Goal: Information Seeking & Learning: Learn about a topic

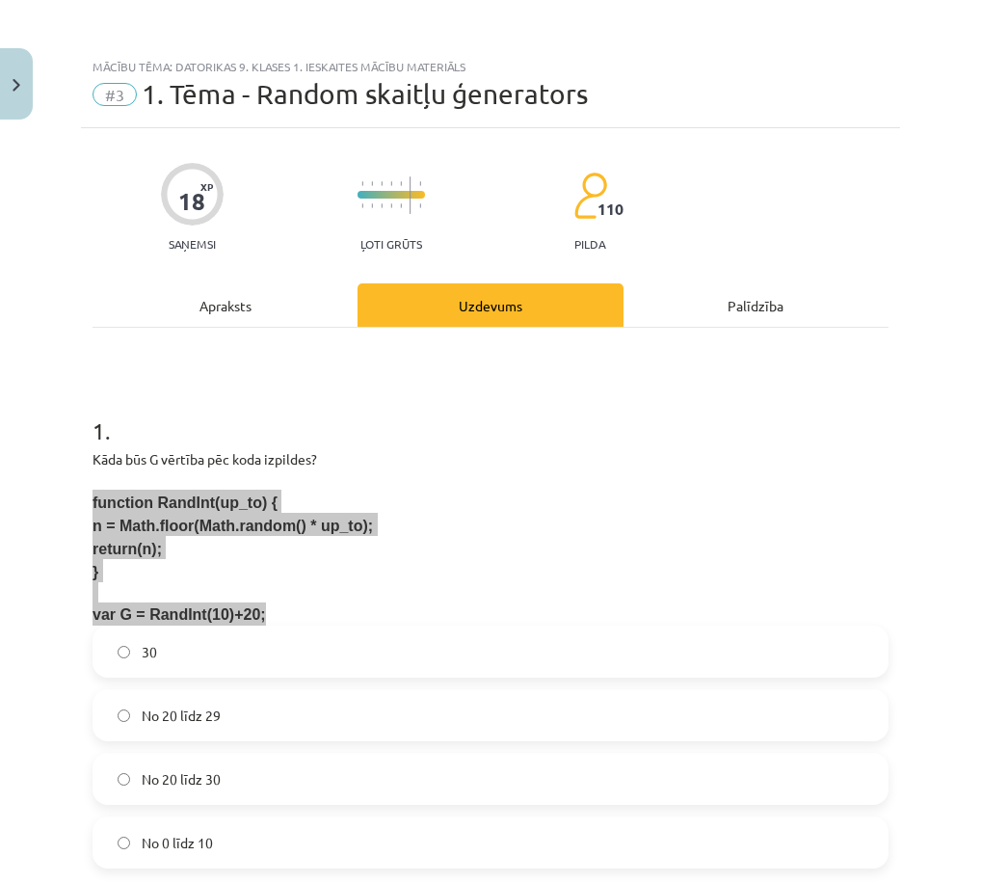
scroll to position [337, 0]
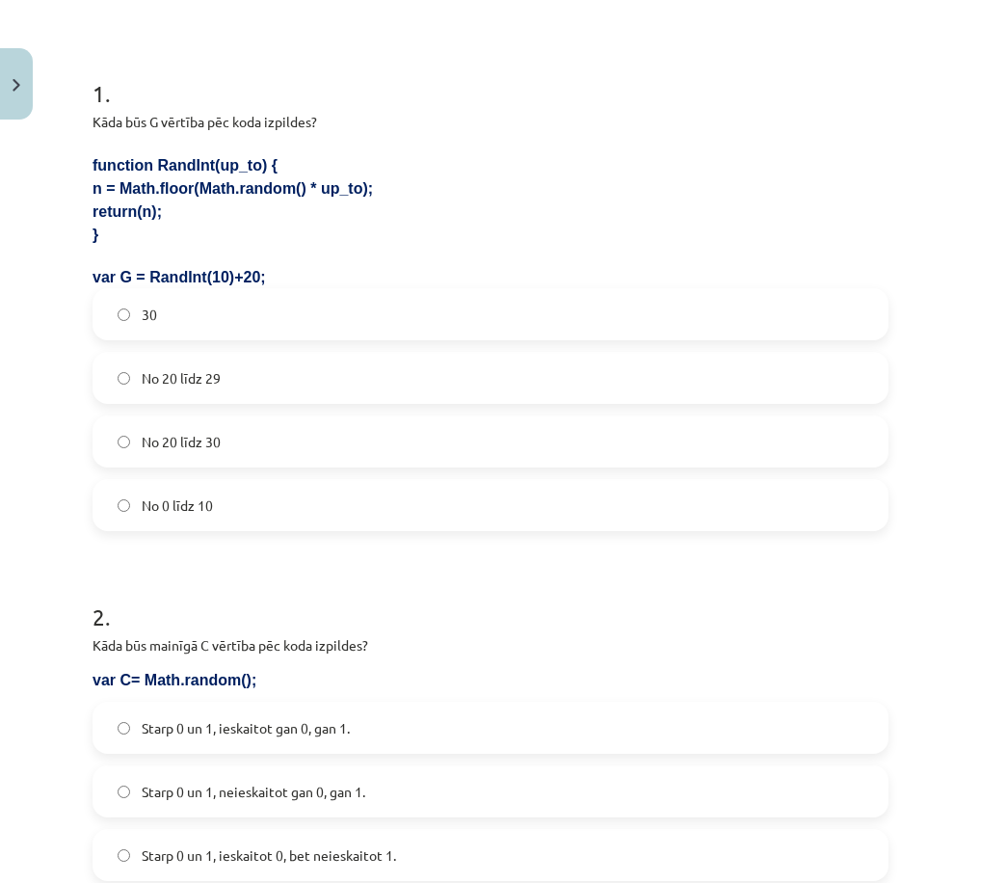
click at [197, 439] on span "No 20 līdz 30" at bounding box center [181, 442] width 79 height 20
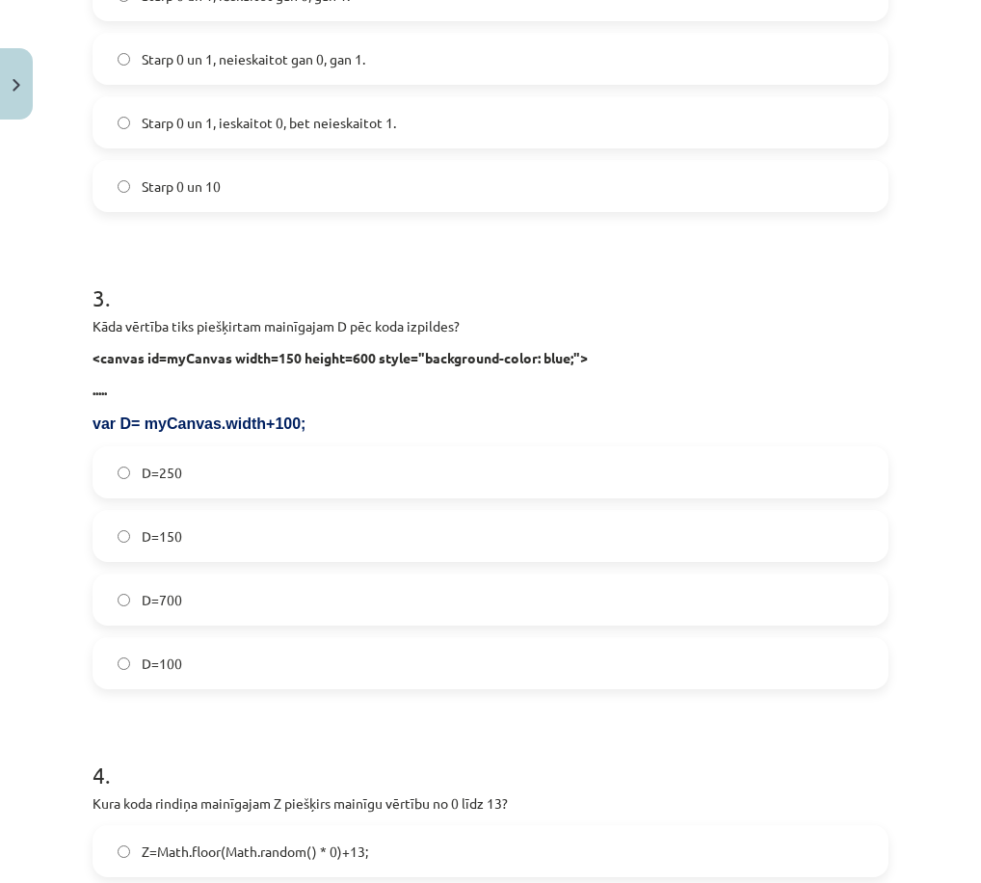
scroll to position [1108, 0]
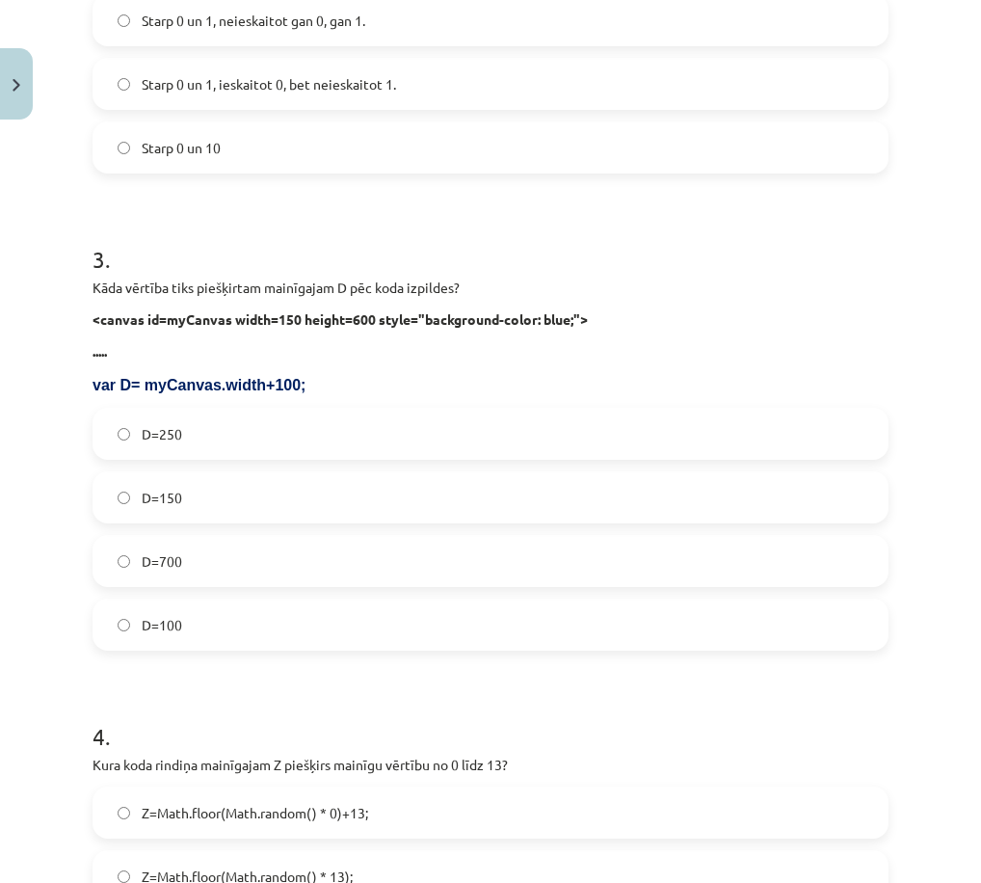
click at [251, 437] on label "D=250" at bounding box center [490, 434] width 792 height 48
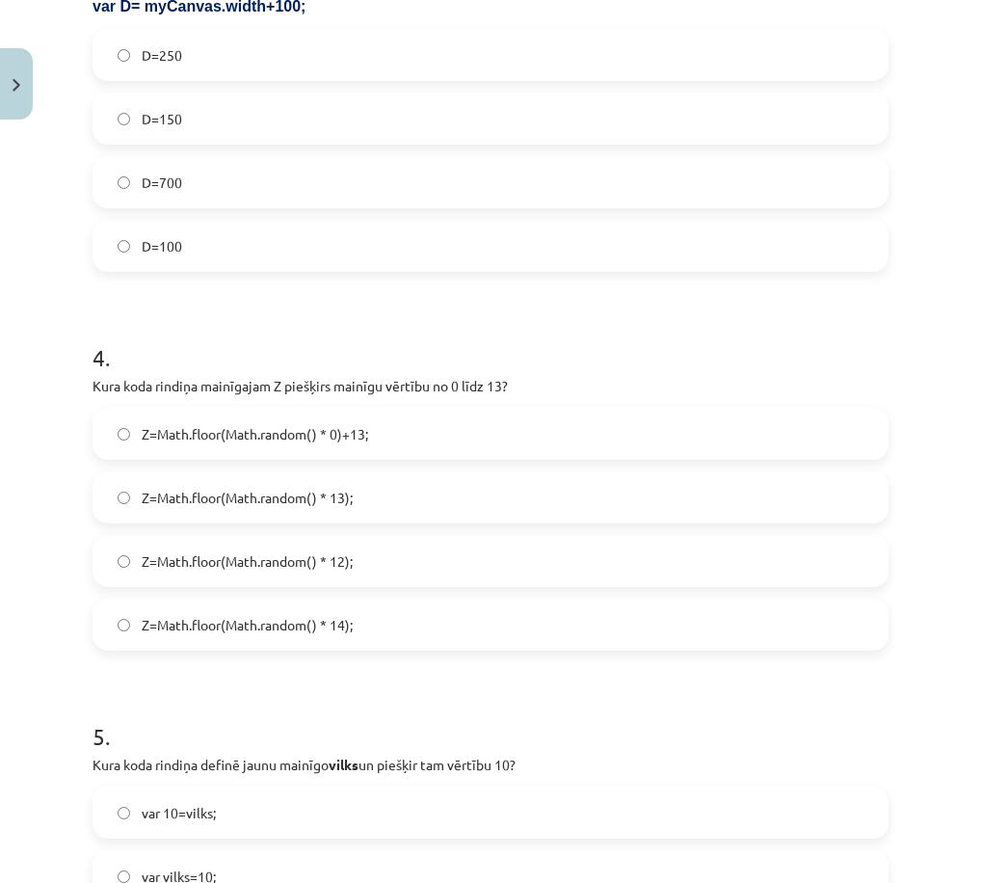
scroll to position [1494, 0]
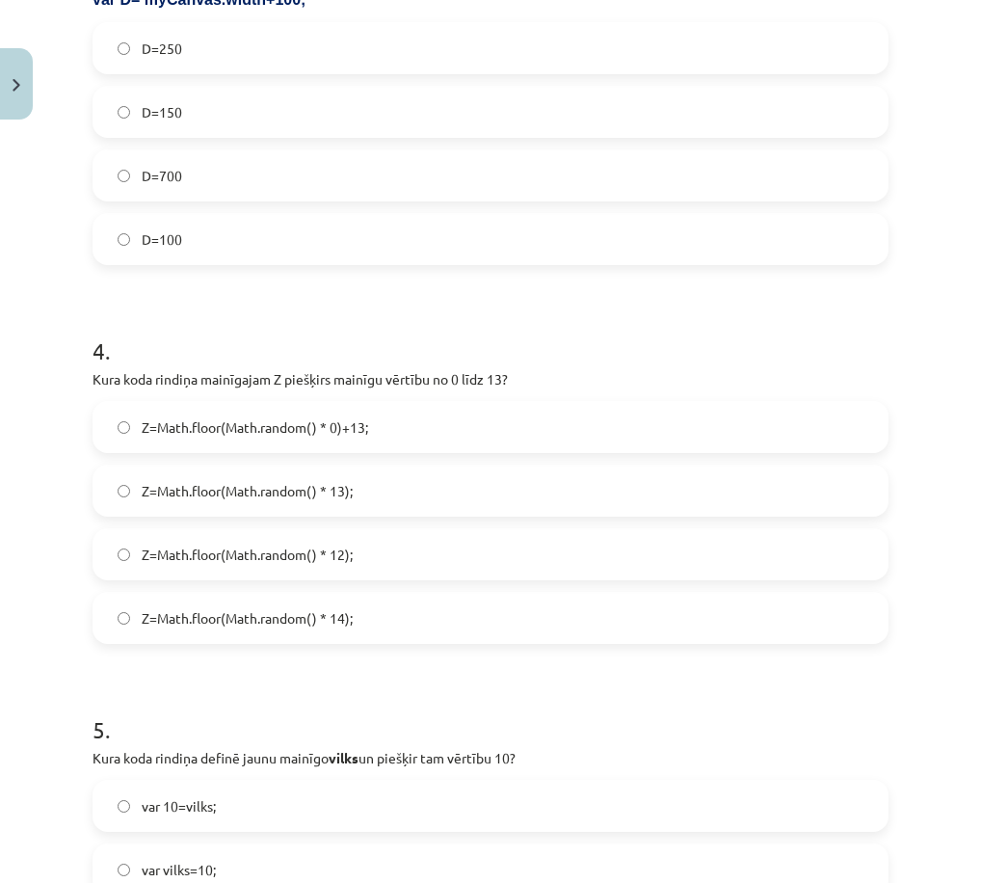
click at [358, 428] on span "Z=Math.floor(Math.random() * 0)+13;" at bounding box center [255, 427] width 226 height 20
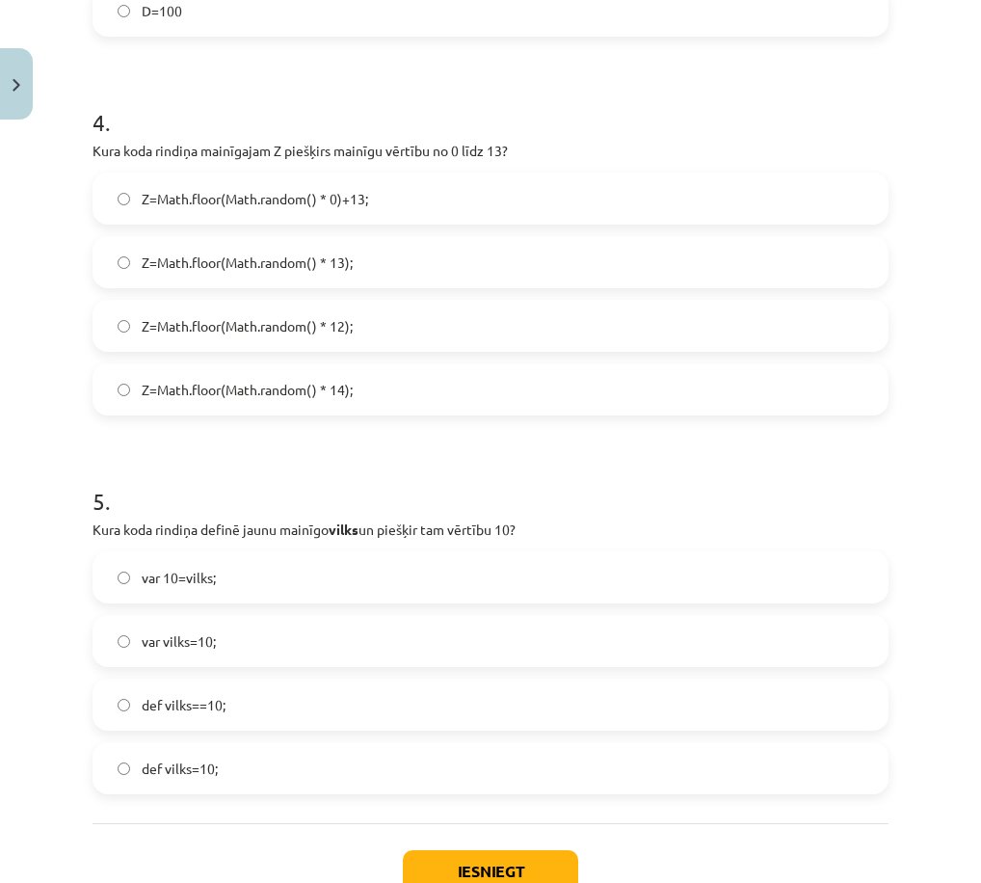
scroll to position [1783, 0]
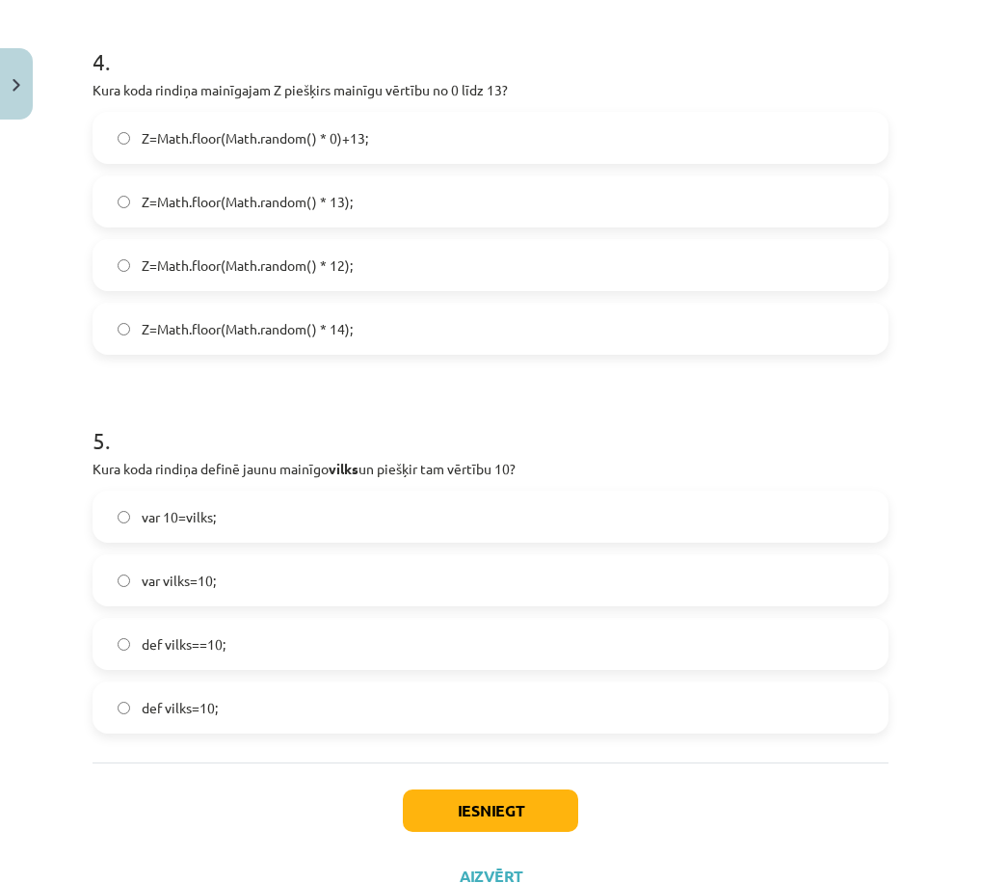
click at [206, 587] on span "var vilks=10;" at bounding box center [179, 581] width 74 height 20
click at [523, 810] on button "Iesniegt" at bounding box center [490, 810] width 175 height 42
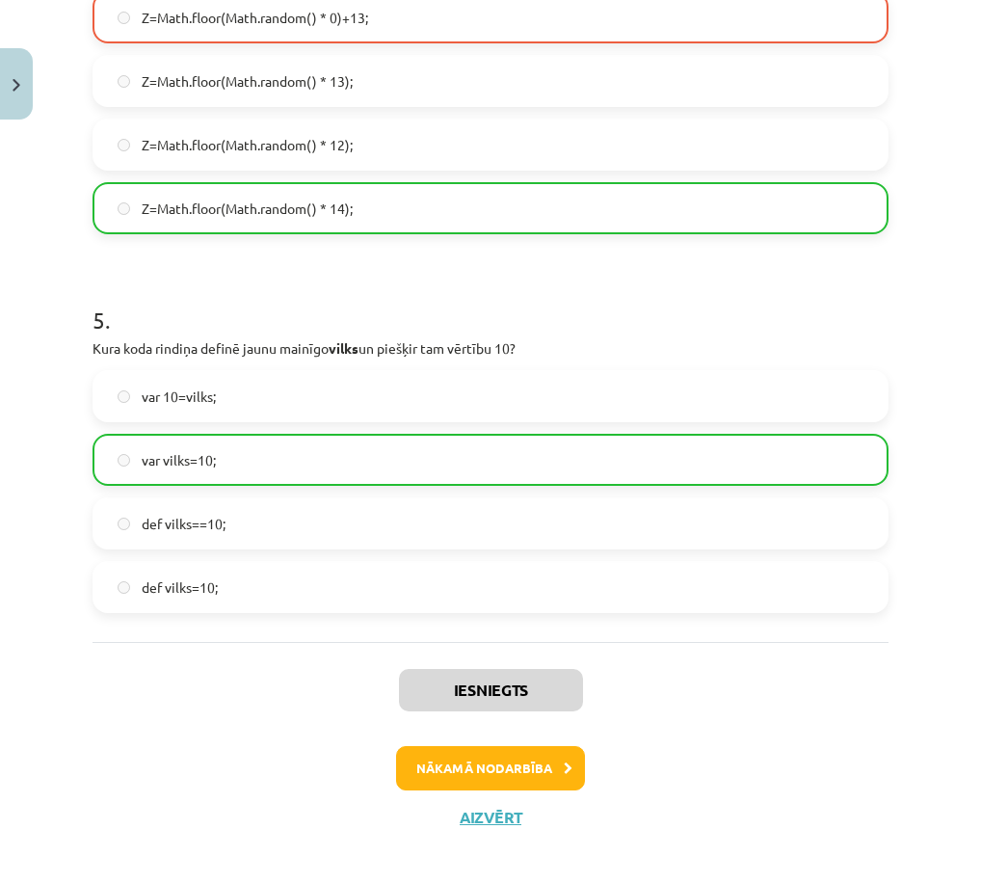
scroll to position [1919, 0]
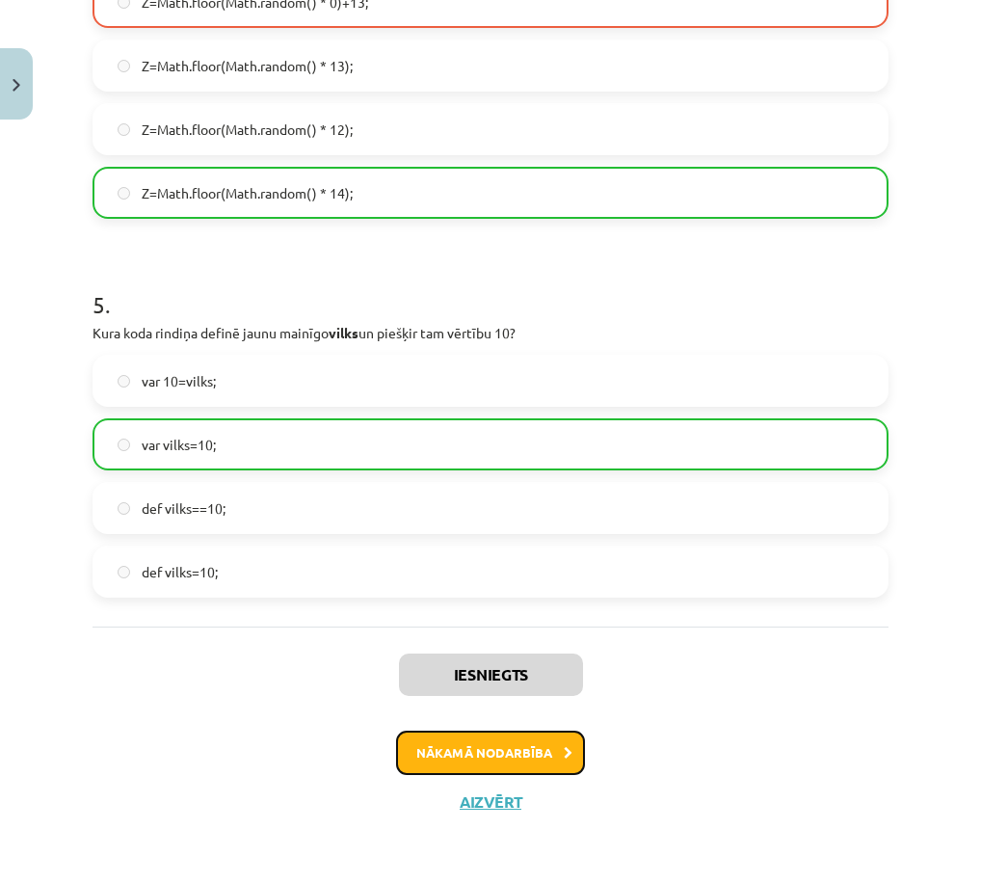
click at [510, 745] on button "Nākamā nodarbība" at bounding box center [490, 753] width 189 height 44
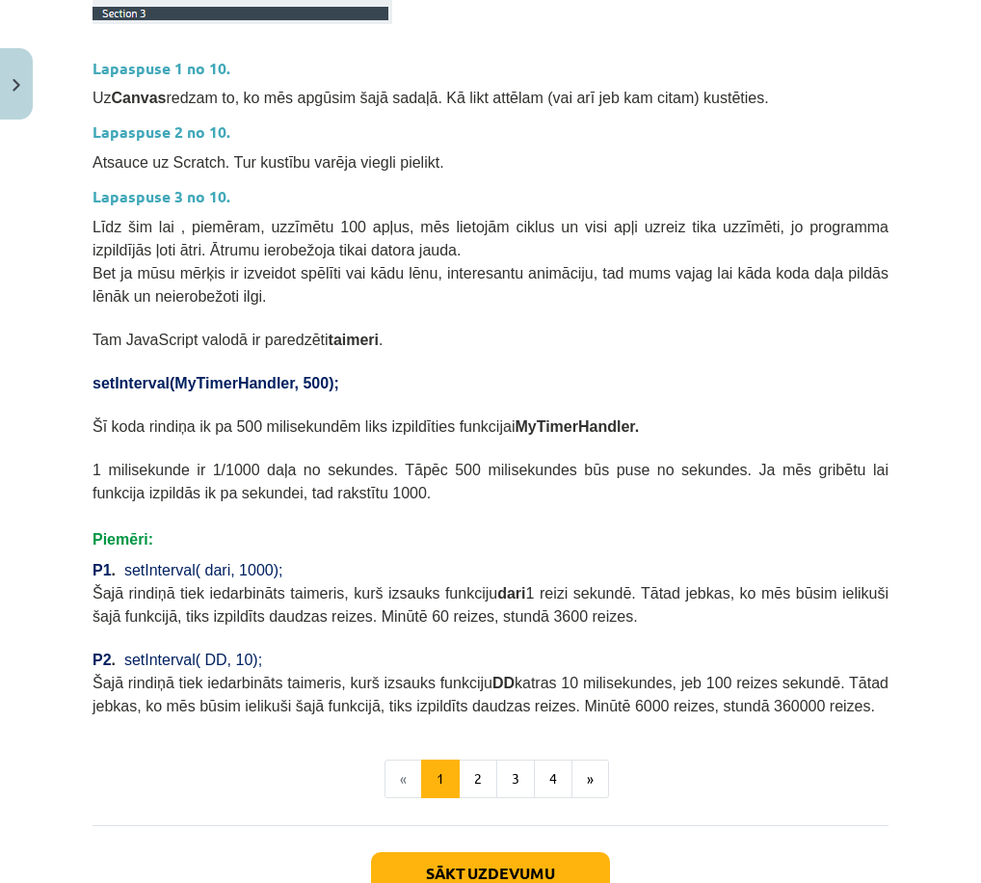
scroll to position [578, 0]
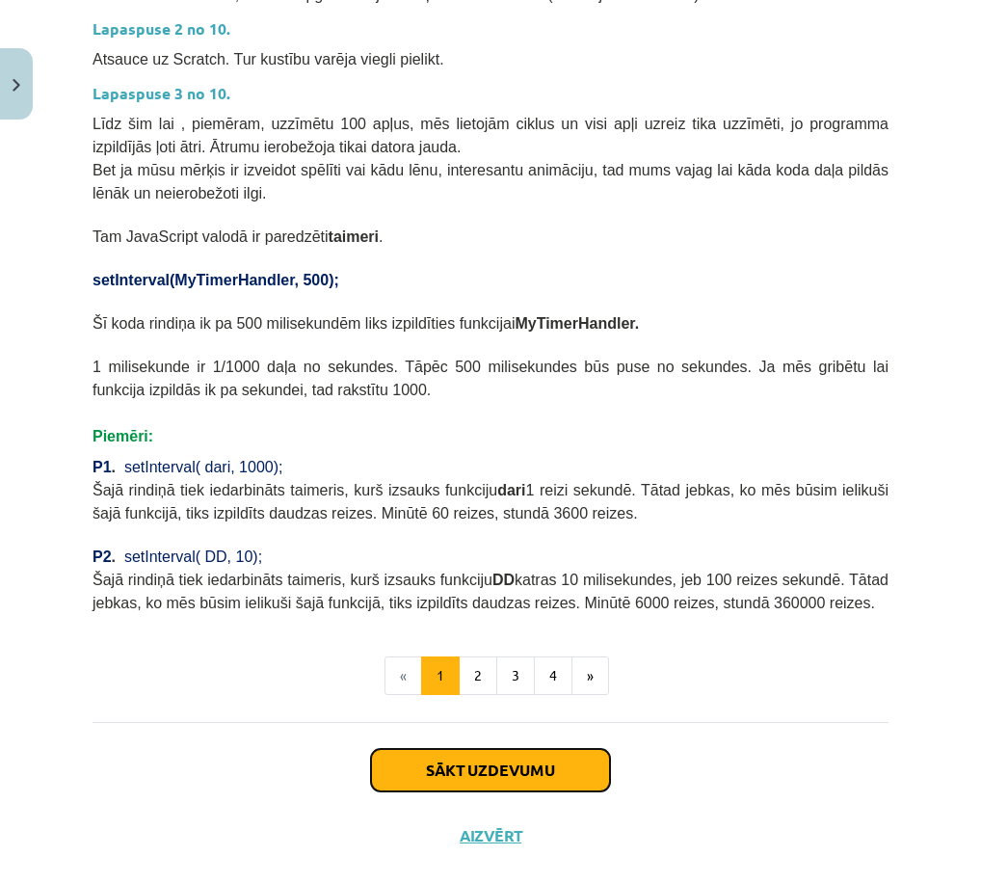
click at [529, 765] on button "Sākt uzdevumu" at bounding box center [490, 770] width 239 height 42
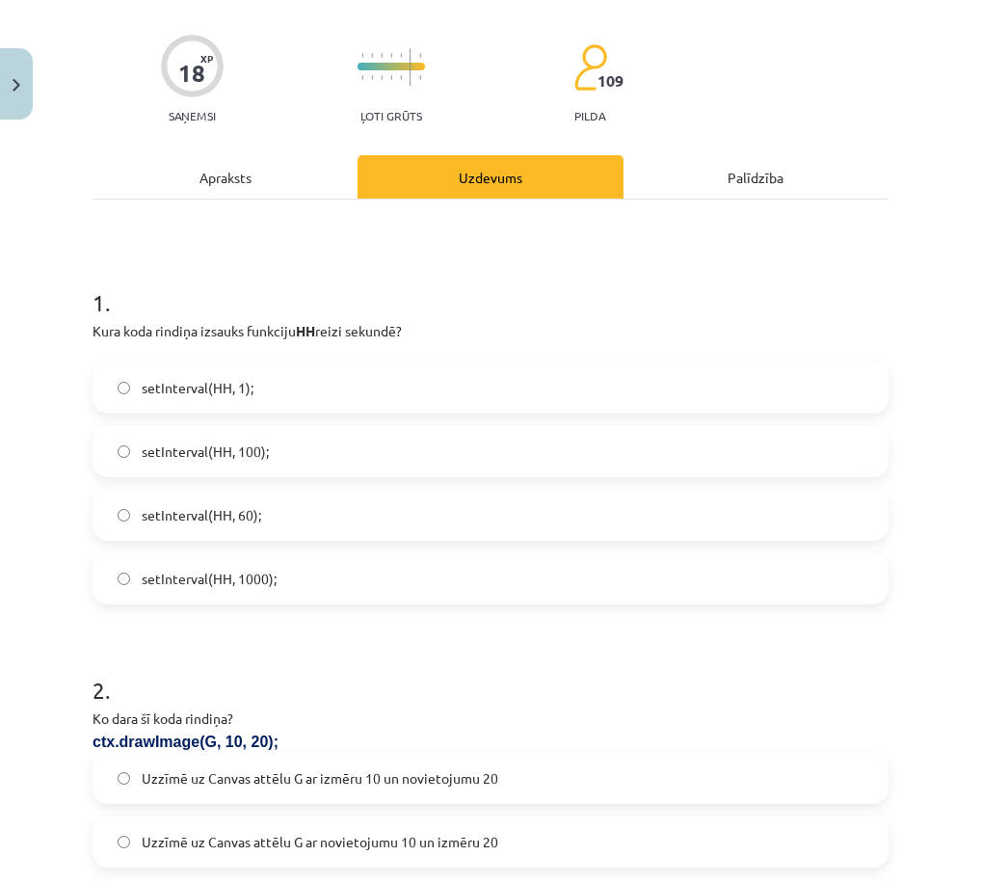
scroll to position [48, 0]
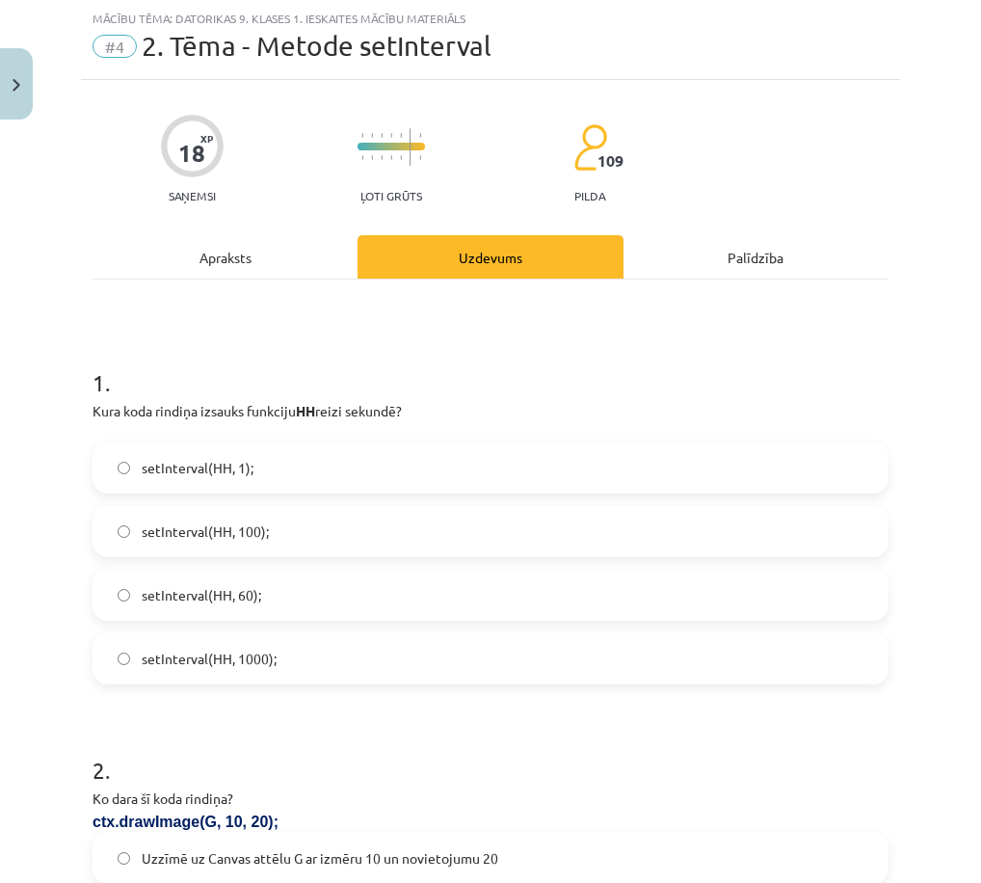
click at [298, 664] on label "setInterval(HH, 1000);" at bounding box center [490, 658] width 792 height 48
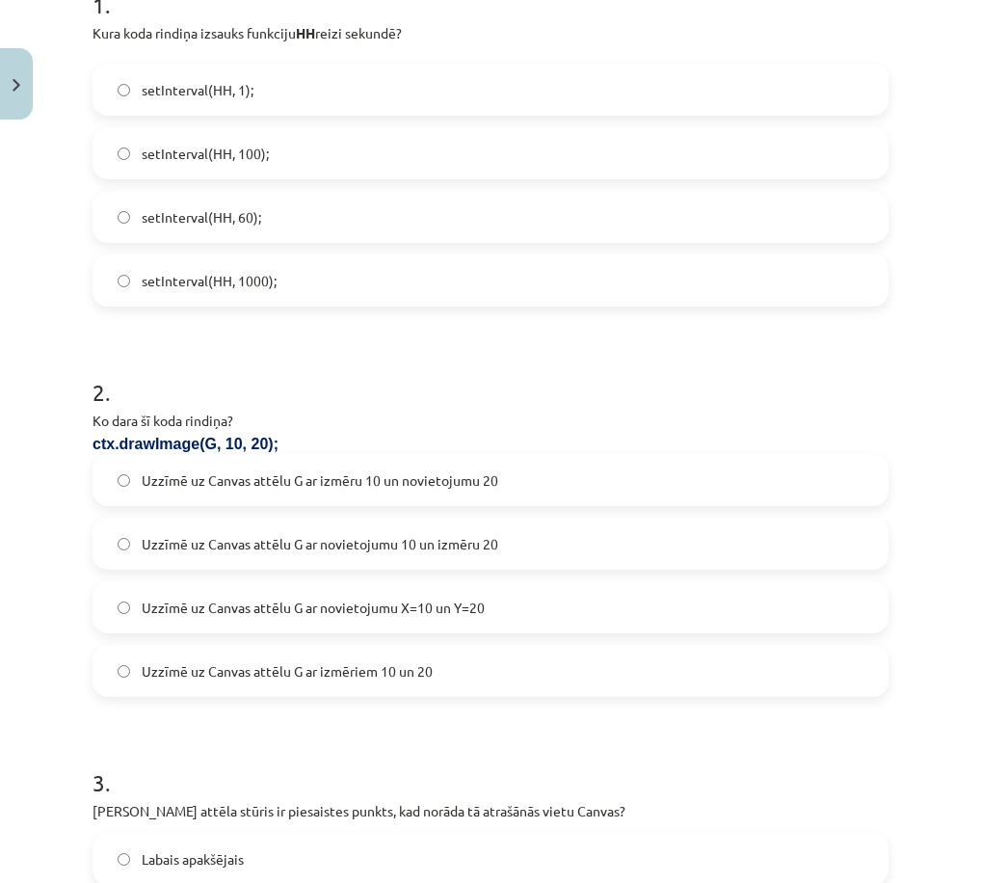
scroll to position [434, 0]
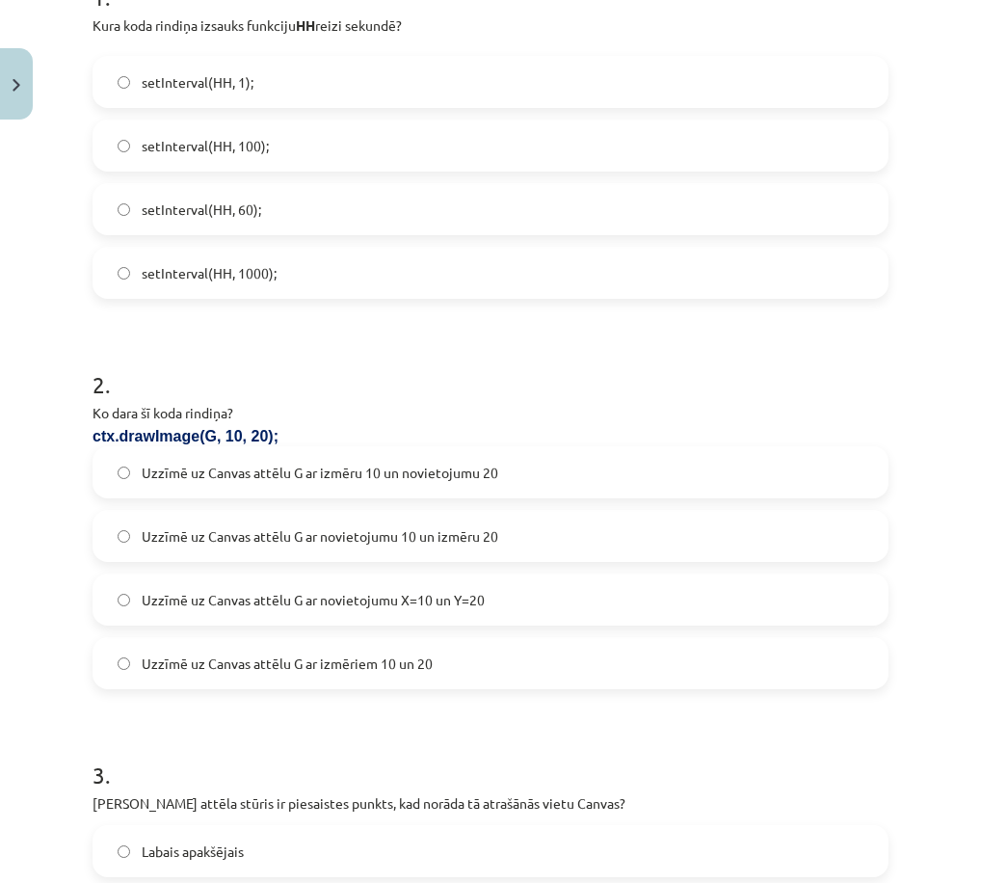
click at [466, 604] on span "Uzzīmē uz Canvas attēlu G ar novietojumu X=10 un Y=20" at bounding box center [313, 600] width 343 height 20
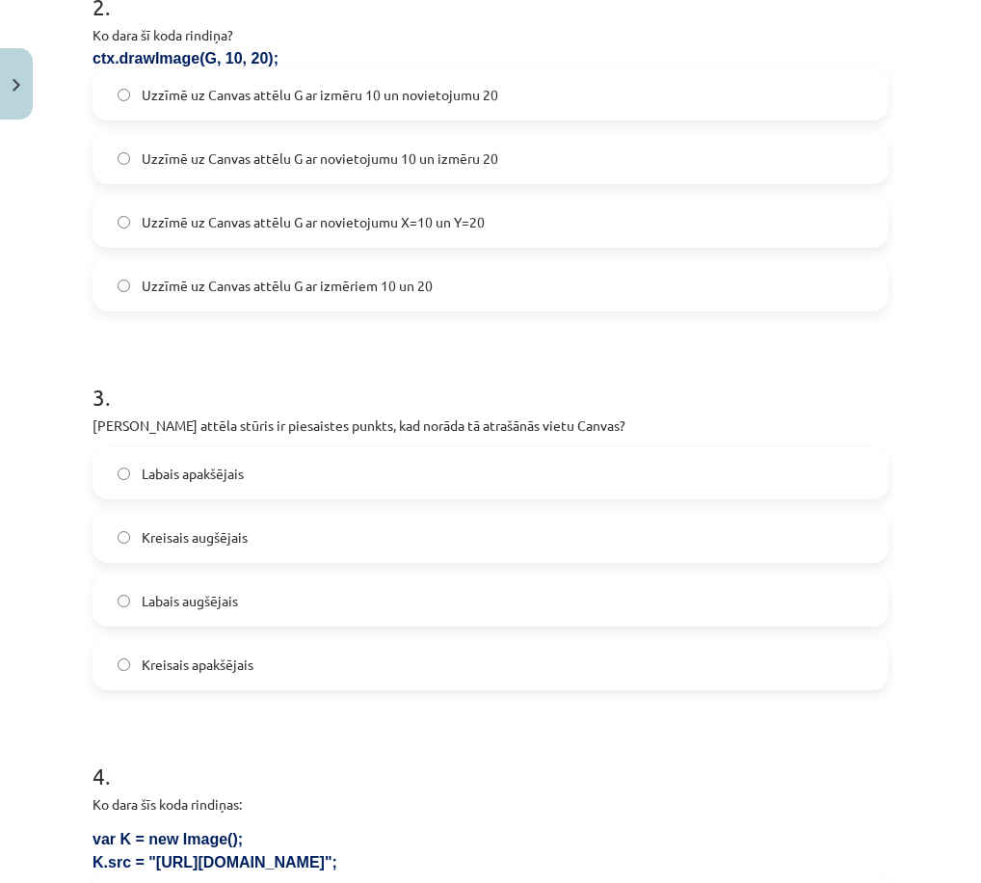
scroll to position [819, 0]
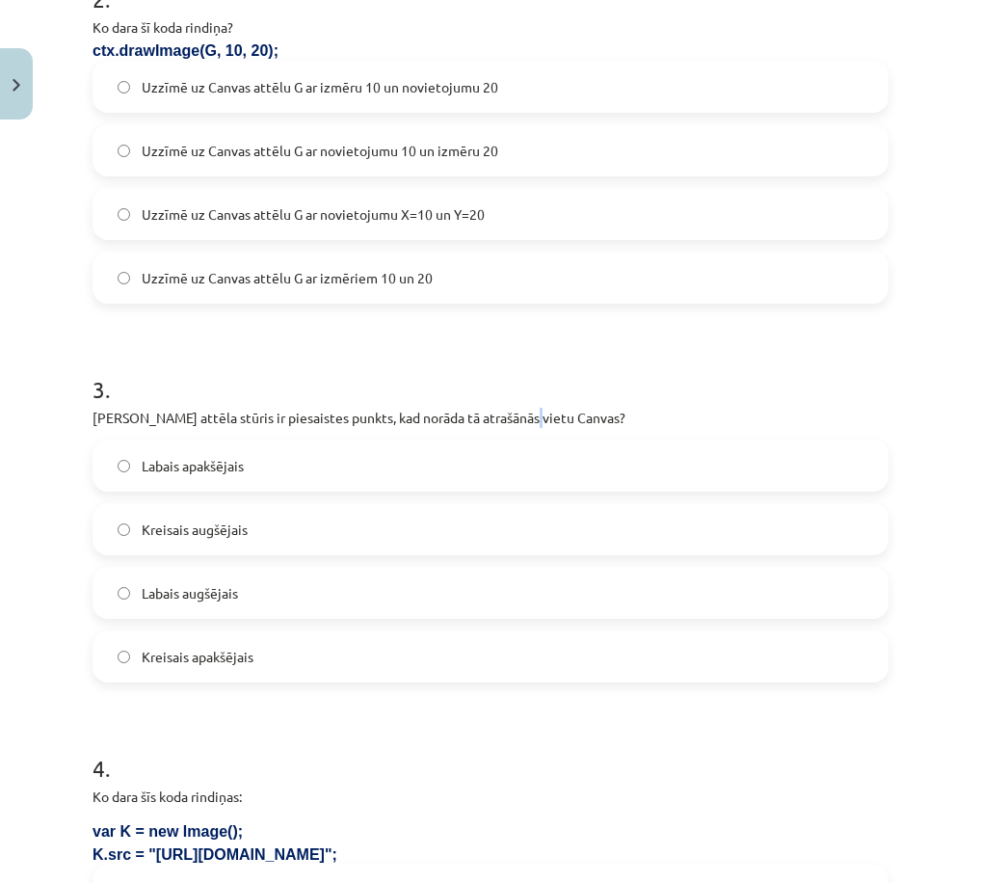
click at [526, 423] on p "[PERSON_NAME] attēla stūris ir piesaistes punkts, kad norāda tā atrašānās vietu…" at bounding box center [491, 418] width 796 height 20
click at [611, 426] on p "[PERSON_NAME] attēla stūris ir piesaistes punkts, kad norāda tā atrašānās vietu…" at bounding box center [491, 418] width 796 height 20
click at [280, 533] on label "Kreisais augšējais" at bounding box center [490, 529] width 792 height 48
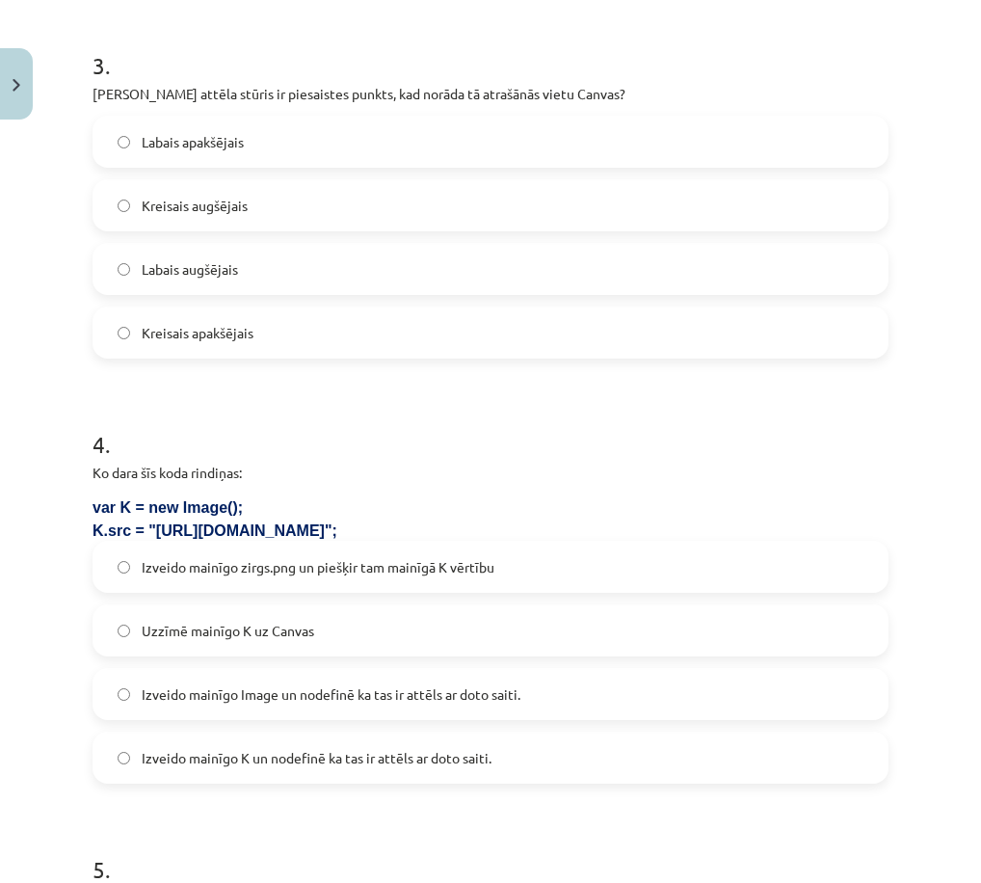
scroll to position [1205, 0]
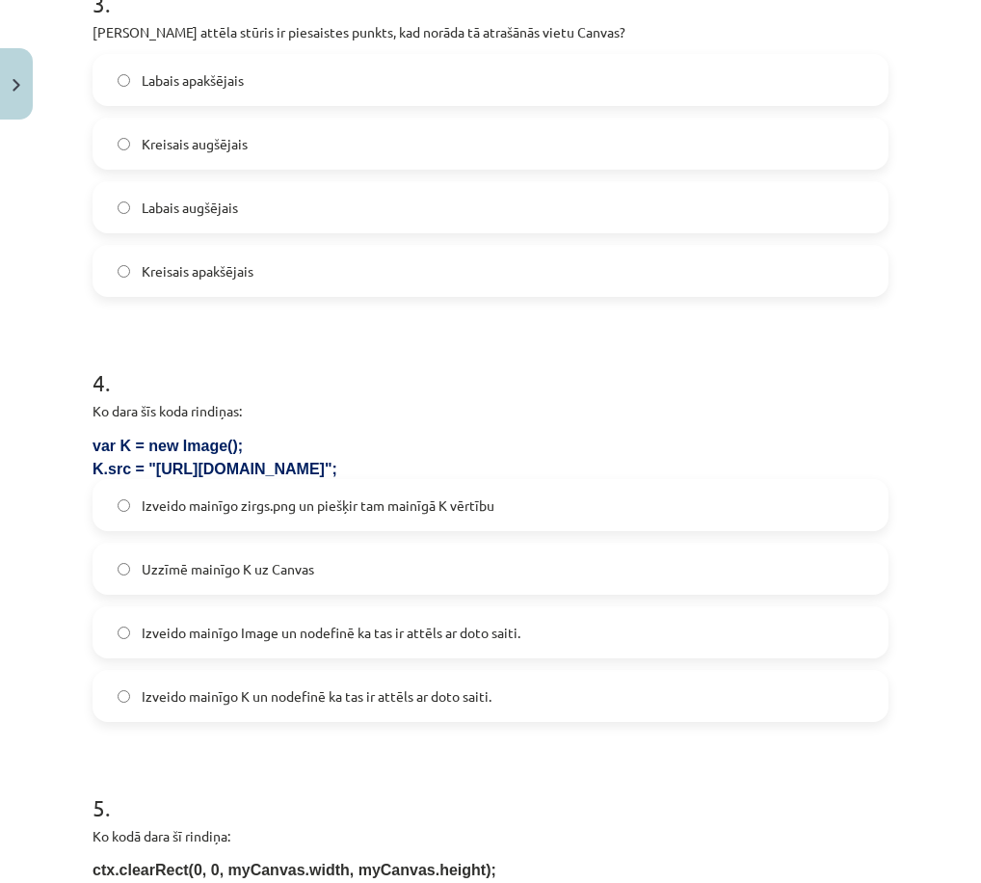
click at [331, 702] on span "Izveido mainīgo K un nodefinē ka tas ir attēls ar doto saiti." at bounding box center [317, 696] width 350 height 20
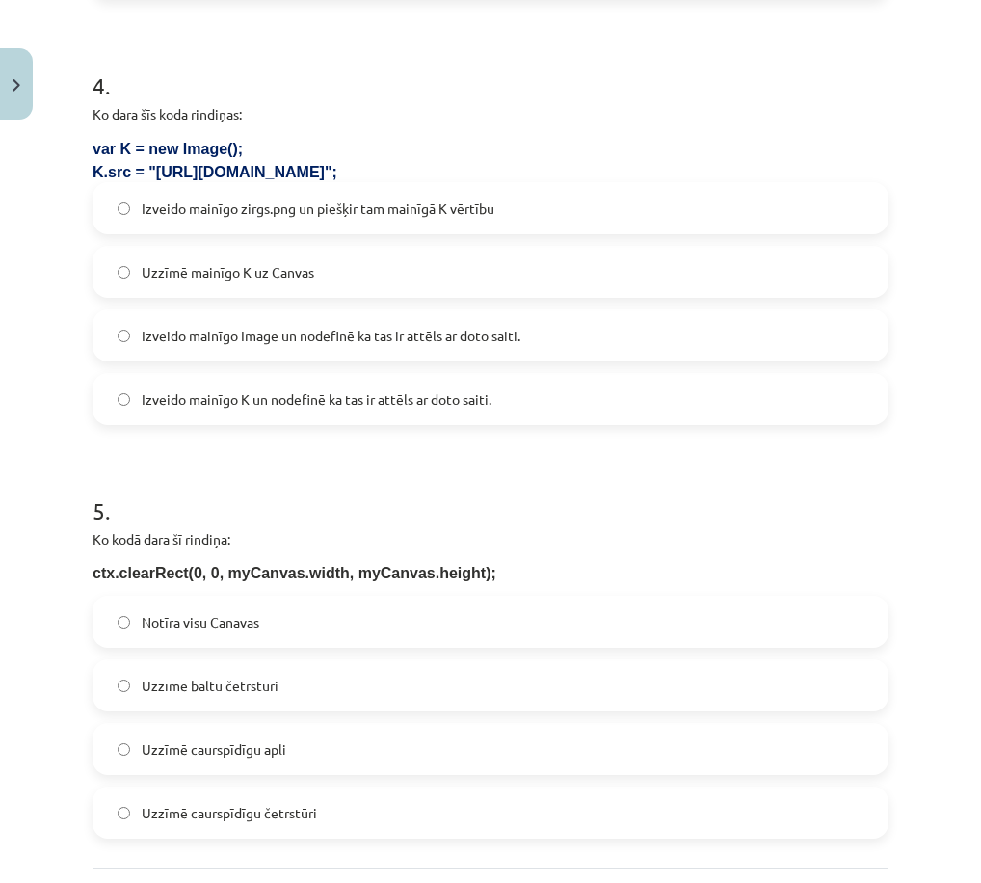
scroll to position [1494, 0]
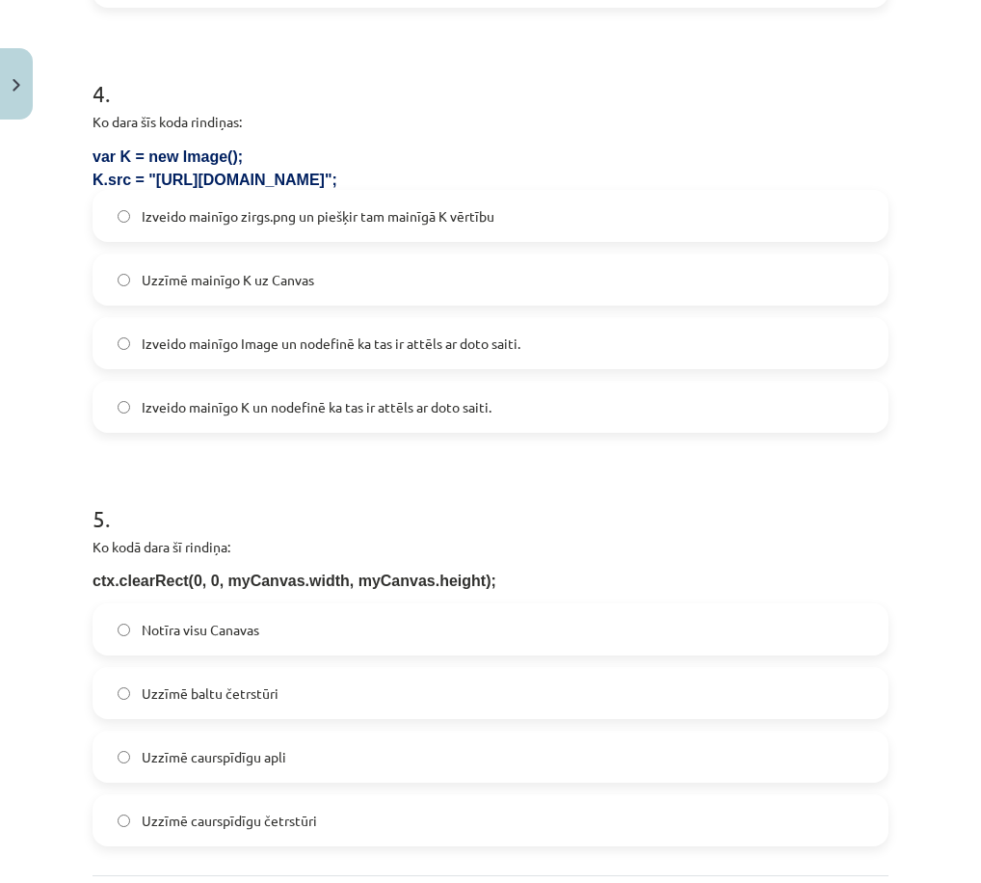
click at [280, 639] on label "Notīra visu Canavas" at bounding box center [490, 629] width 792 height 48
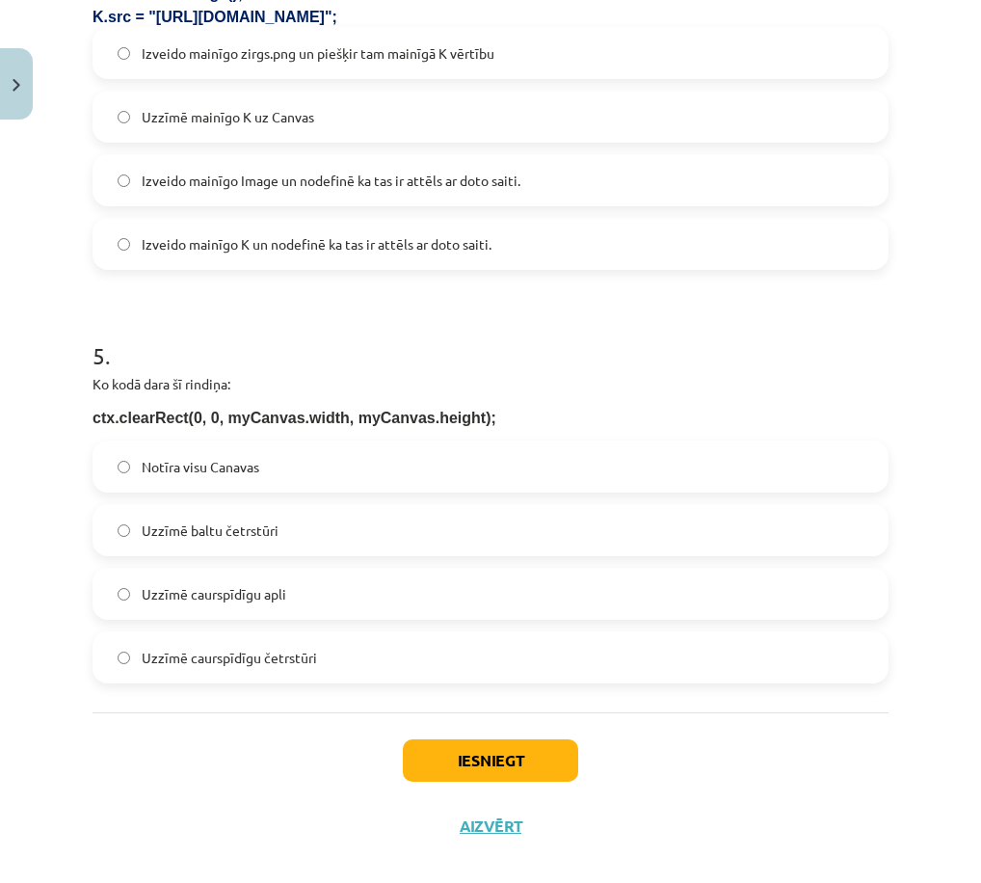
scroll to position [1681, 0]
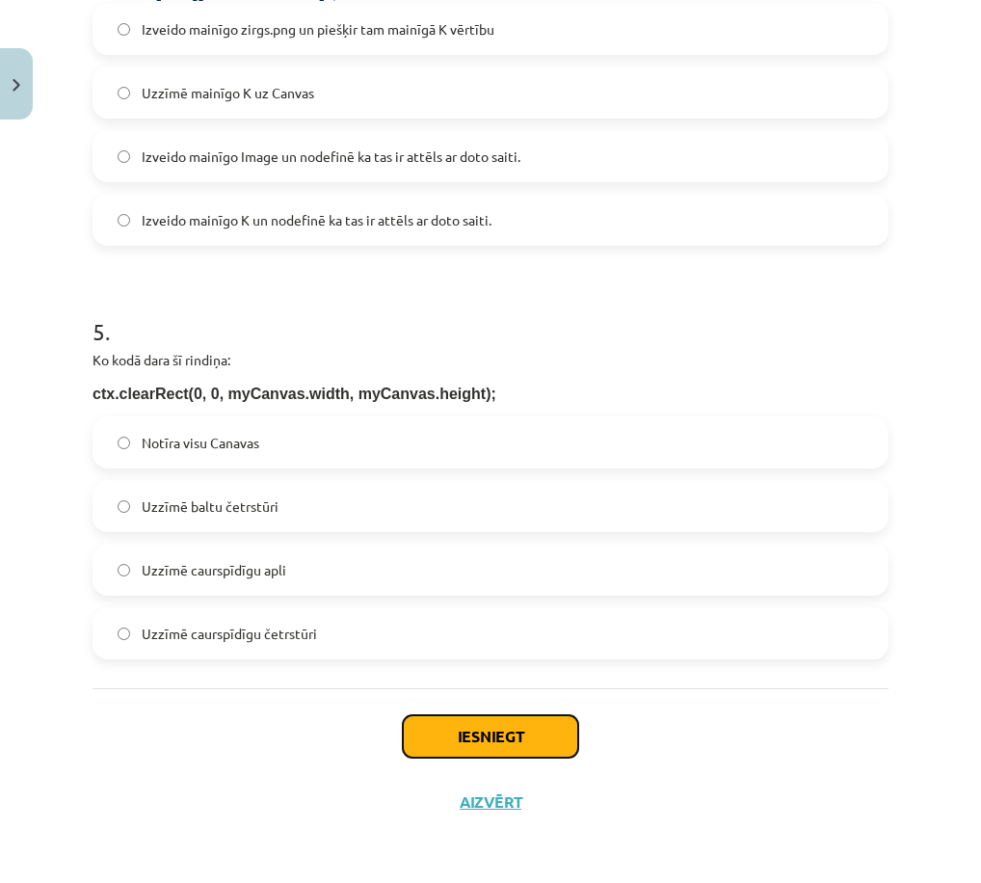
click at [545, 741] on button "Iesniegt" at bounding box center [490, 736] width 175 height 42
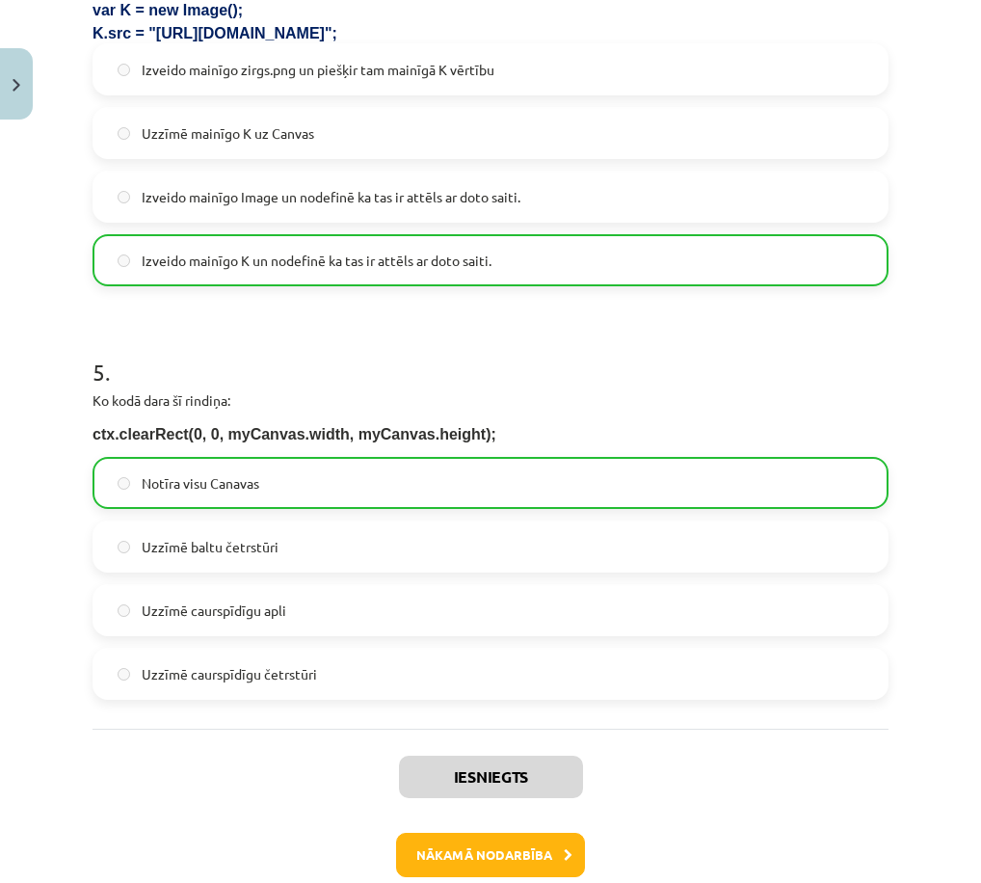
scroll to position [1743, 0]
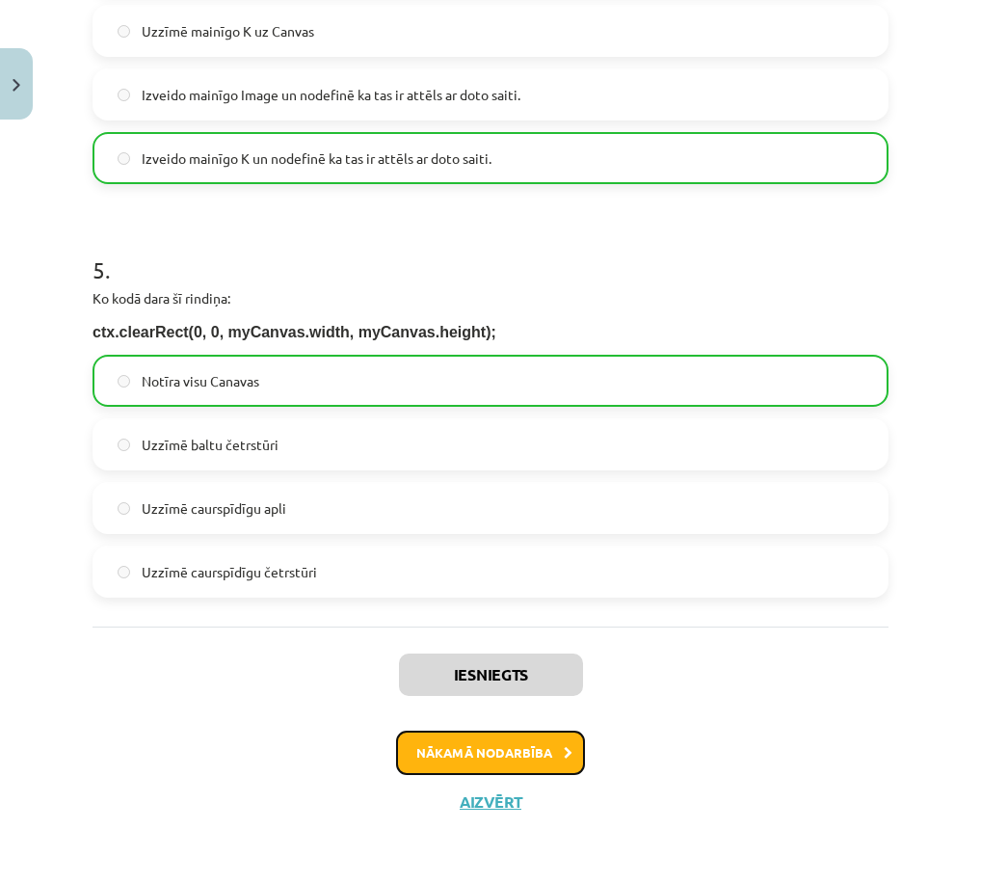
click at [517, 759] on button "Nākamā nodarbība" at bounding box center [490, 753] width 189 height 44
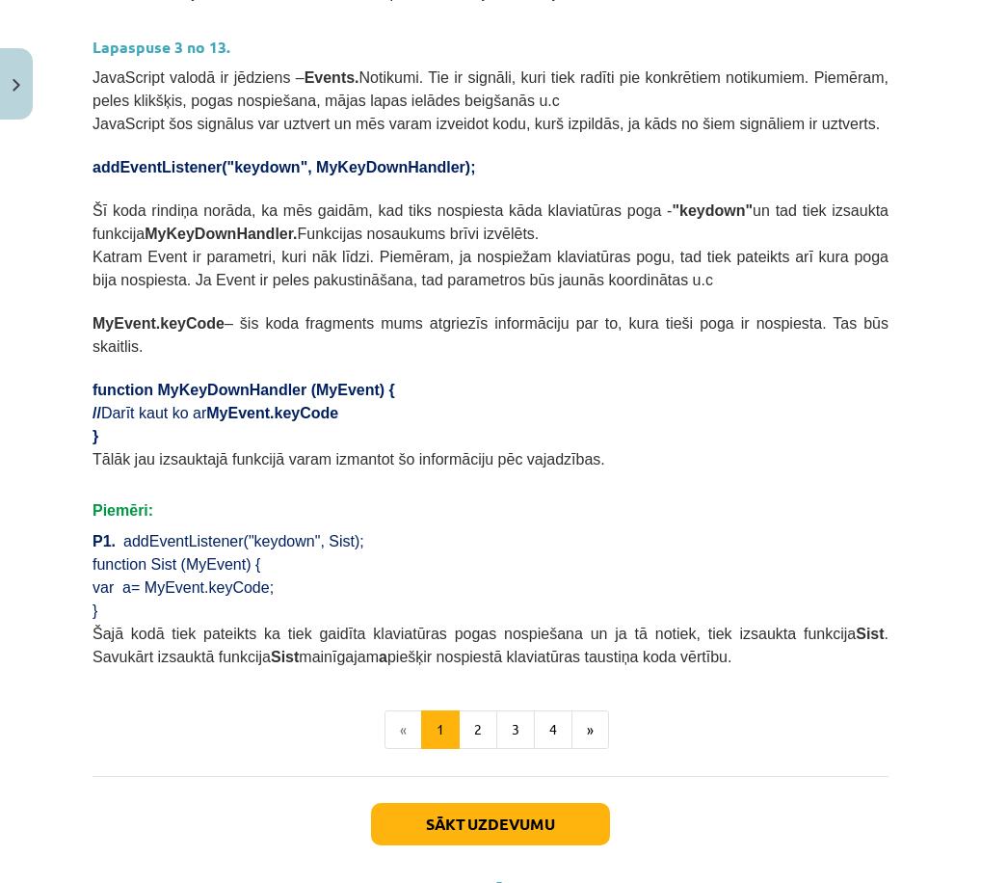
scroll to position [998, 0]
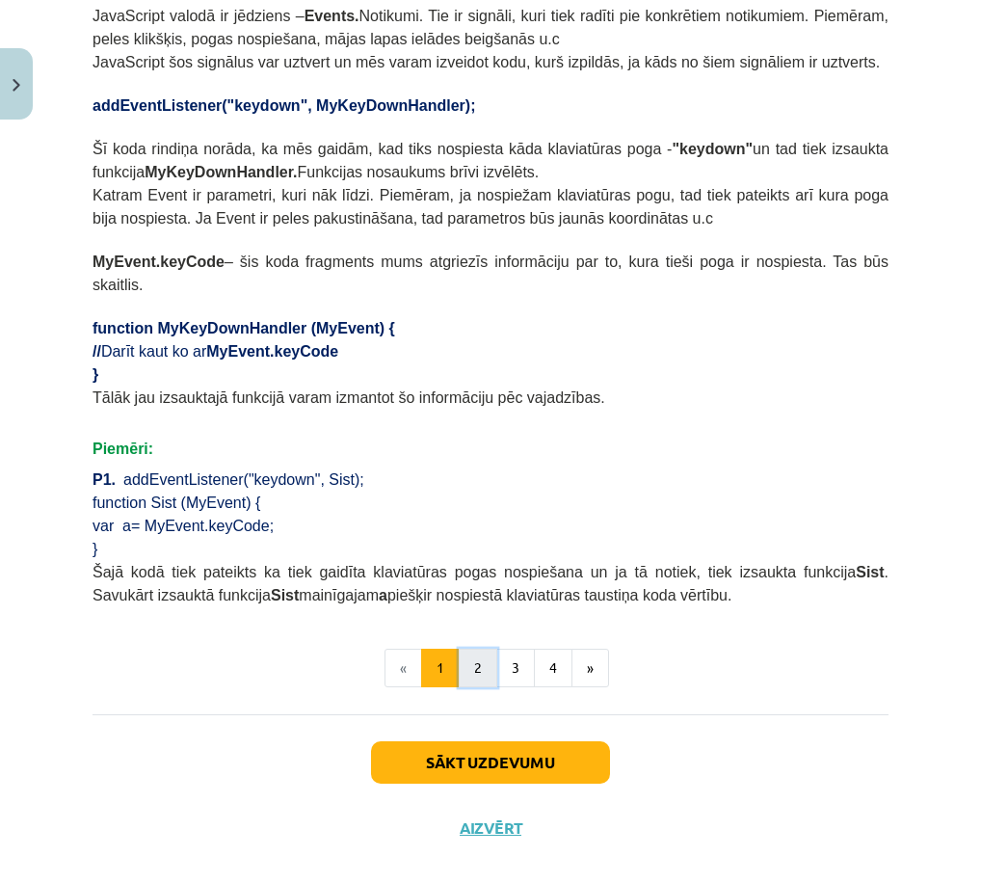
click at [476, 654] on button "2" at bounding box center [478, 668] width 39 height 39
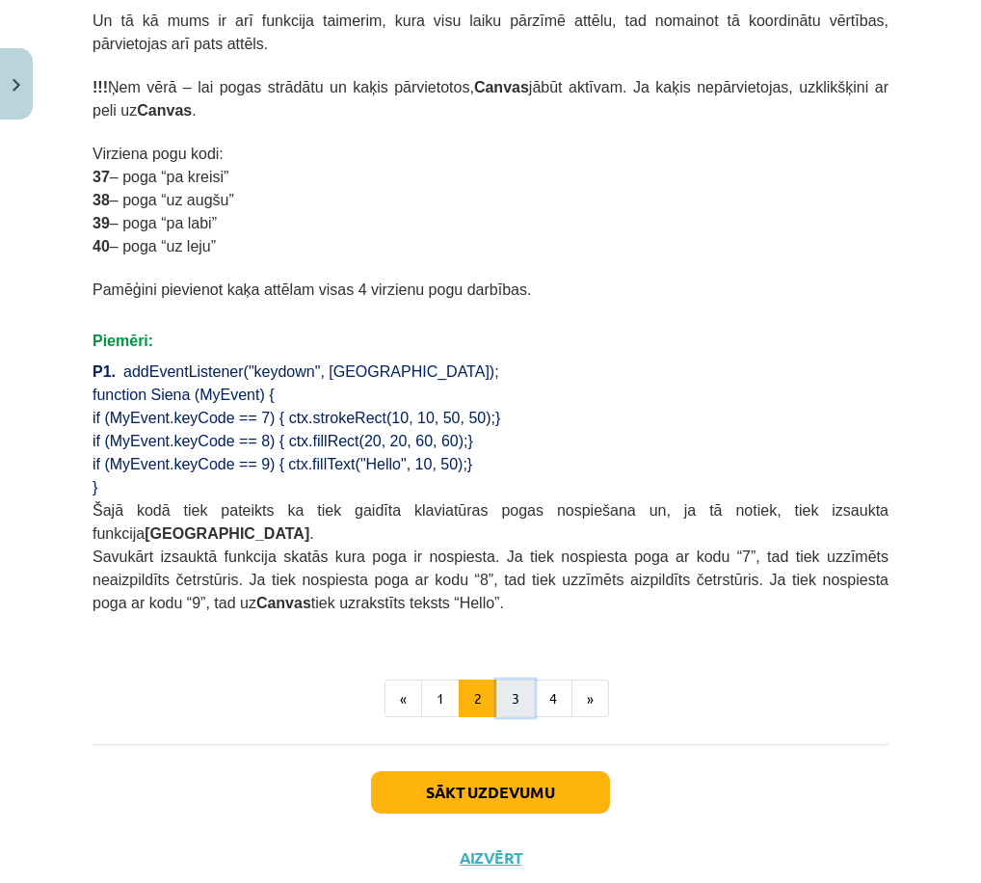
click at [500, 679] on button "3" at bounding box center [515, 698] width 39 height 39
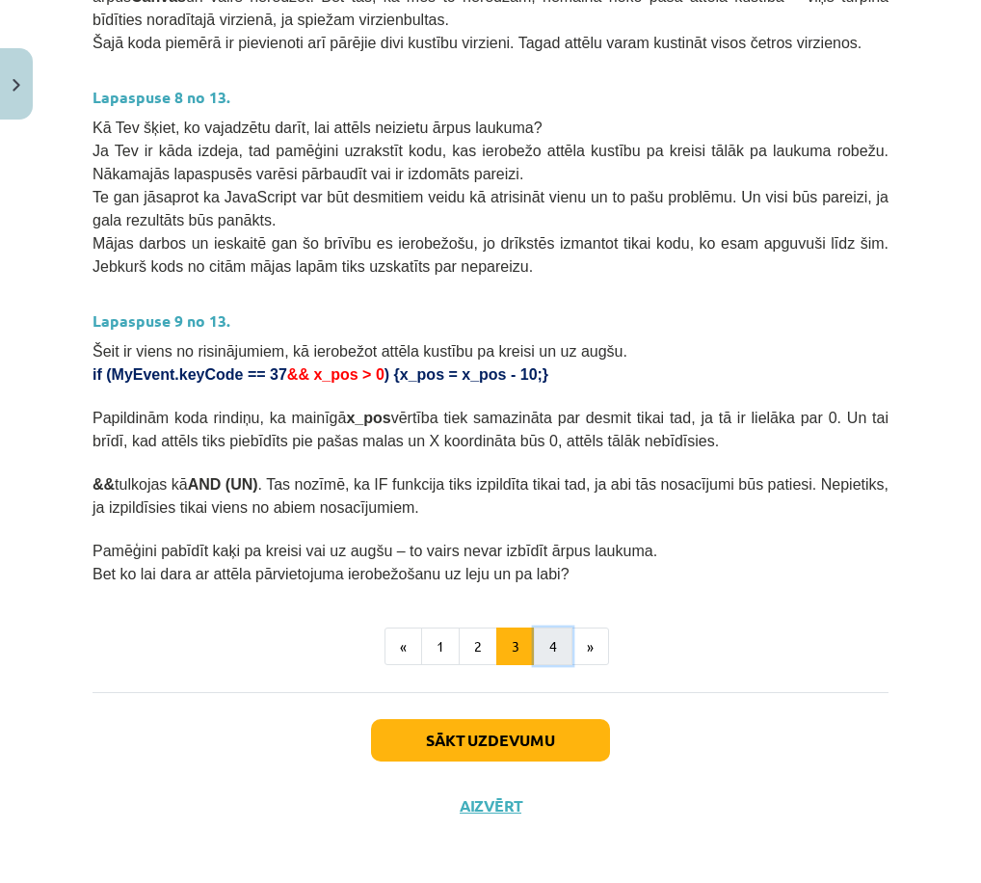
click at [544, 658] on button "4" at bounding box center [553, 646] width 39 height 39
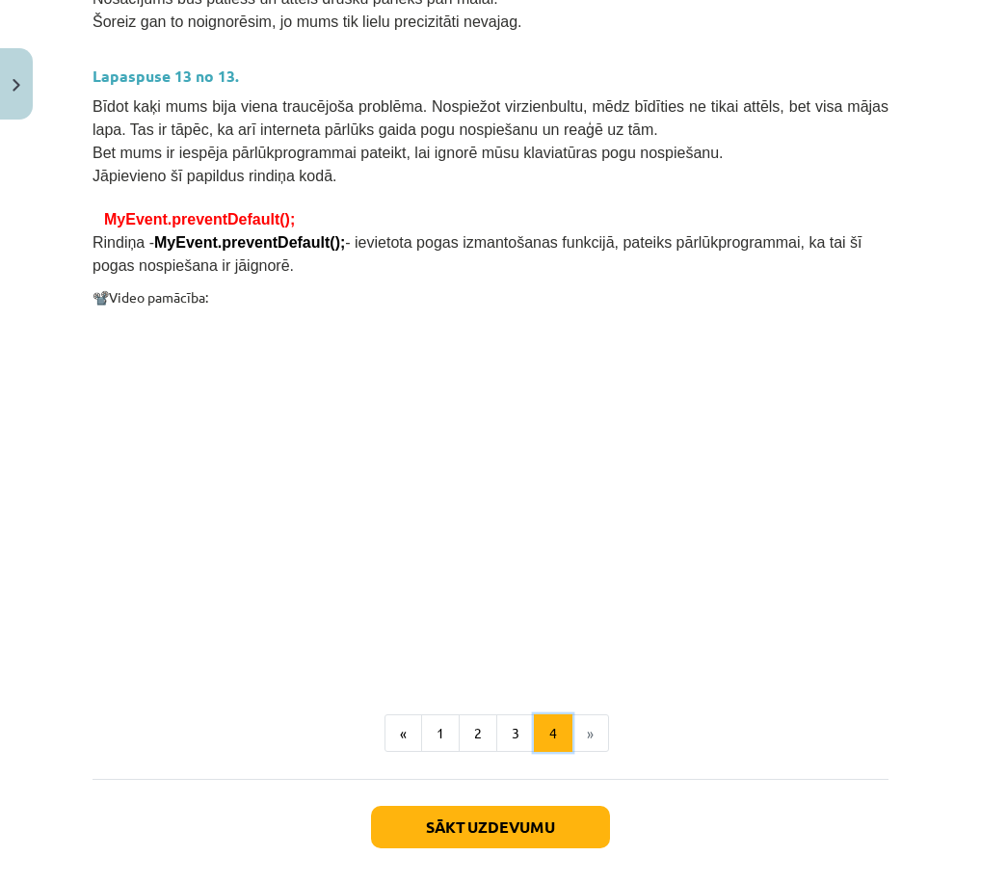
scroll to position [1540, 0]
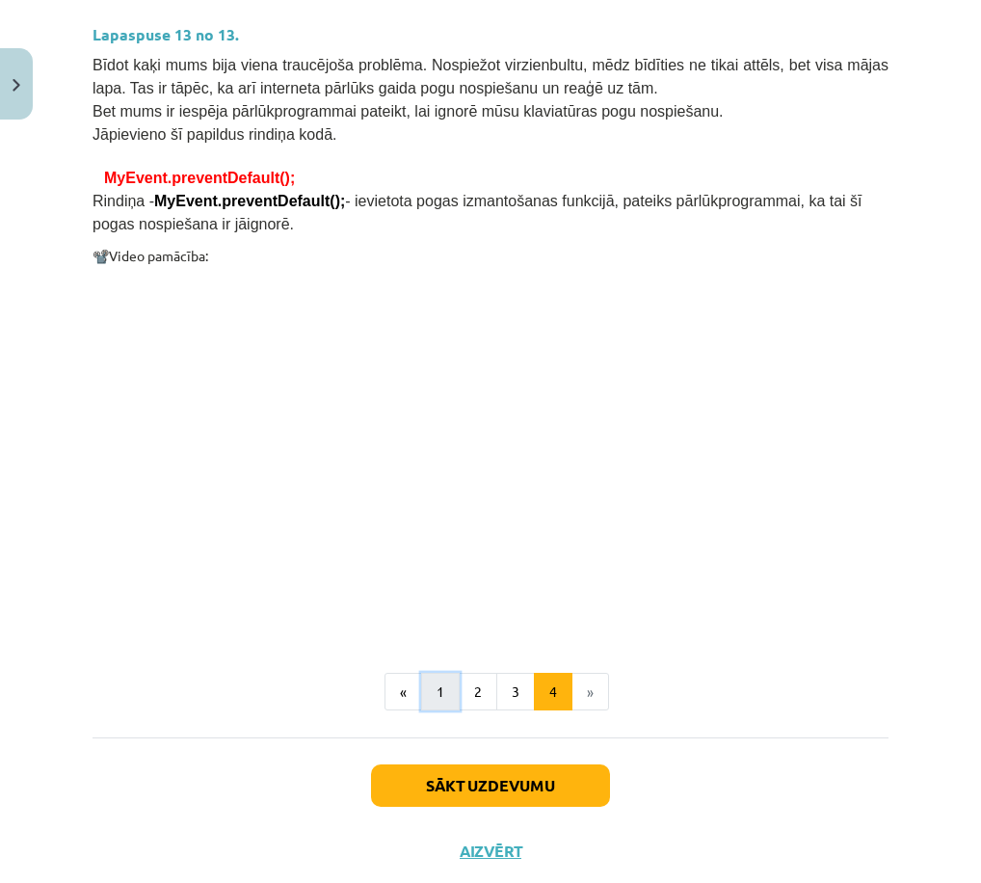
click at [438, 673] on button "1" at bounding box center [440, 692] width 39 height 39
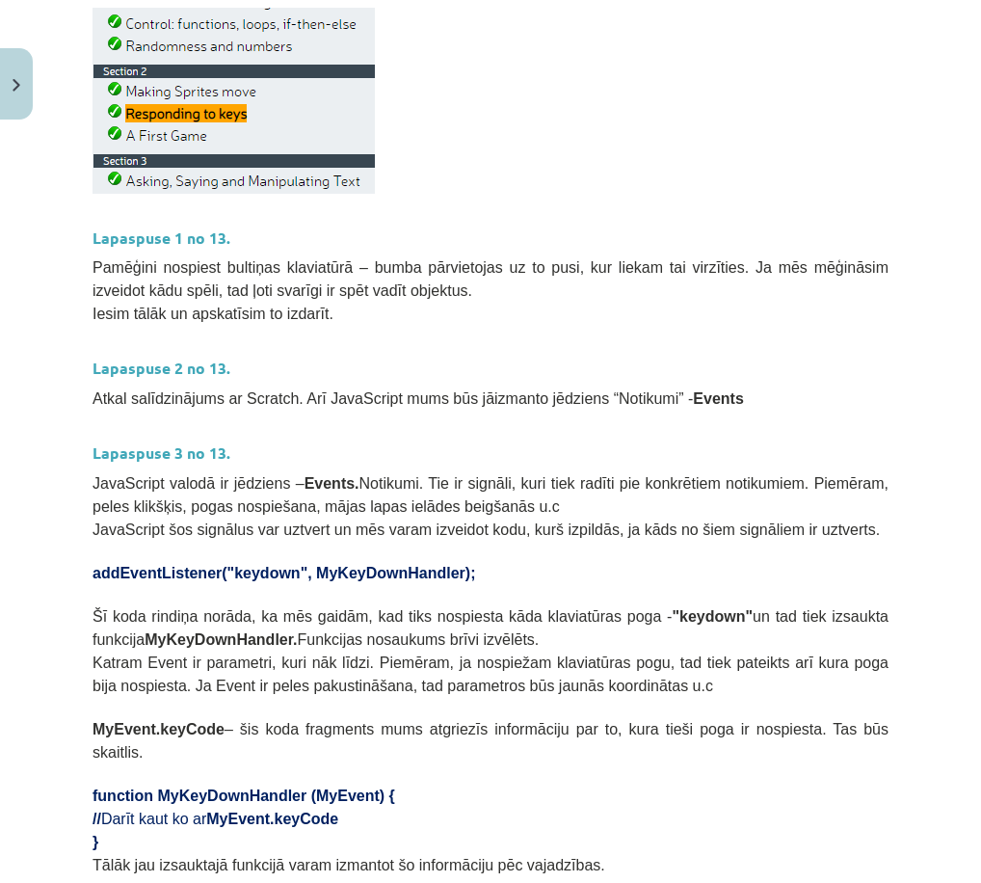
scroll to position [538, 0]
